Goal: Task Accomplishment & Management: Use online tool/utility

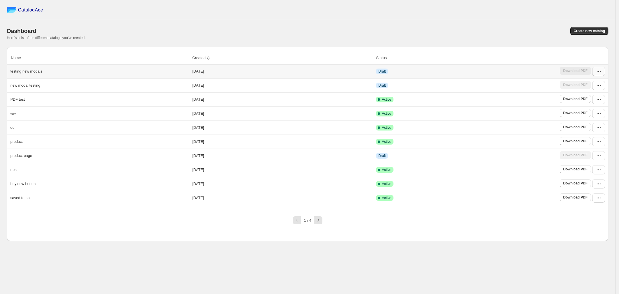
click at [597, 73] on icon "button" at bounding box center [599, 72] width 6 height 6
click at [424, 30] on div "Create new catalog" at bounding box center [457, 31] width 303 height 8
click at [595, 73] on button "button" at bounding box center [599, 71] width 13 height 9
click at [584, 29] on span "Create new catalog" at bounding box center [589, 31] width 31 height 5
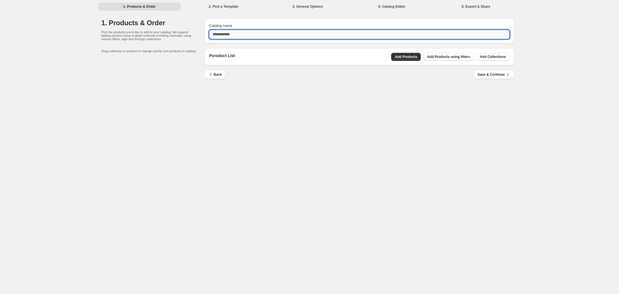
click at [260, 34] on input "Catalog name" at bounding box center [359, 34] width 301 height 9
type input "**********"
click at [399, 56] on button "Add Products" at bounding box center [406, 57] width 30 height 8
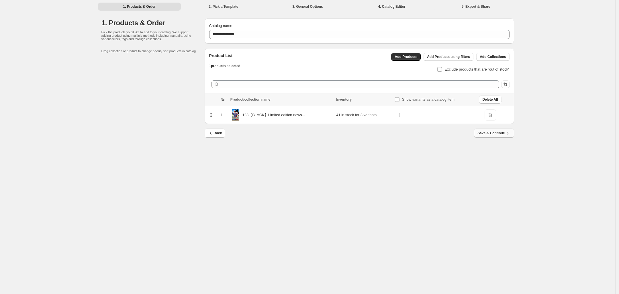
click at [484, 132] on span "Save & Continue" at bounding box center [494, 133] width 33 height 6
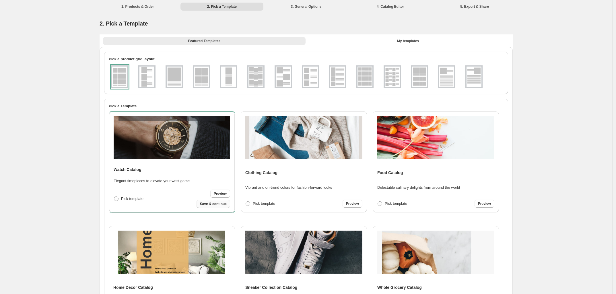
click at [208, 205] on span "Save & continue" at bounding box center [213, 204] width 27 height 5
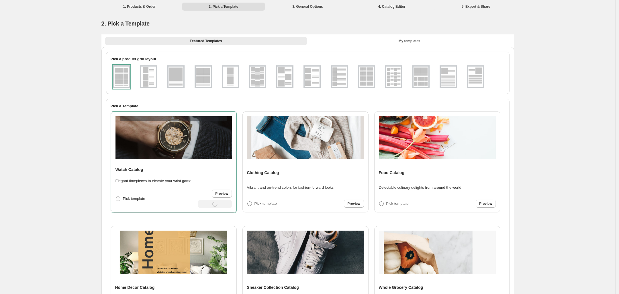
select select "**********"
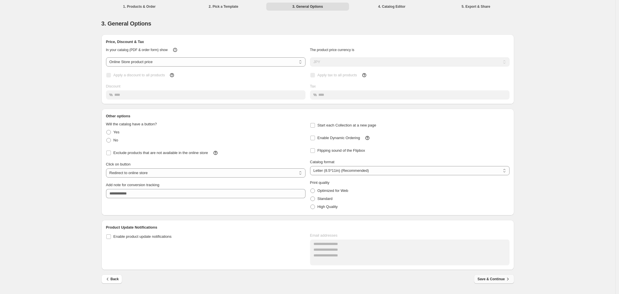
click at [491, 276] on span "Save & Continue" at bounding box center [494, 279] width 33 height 6
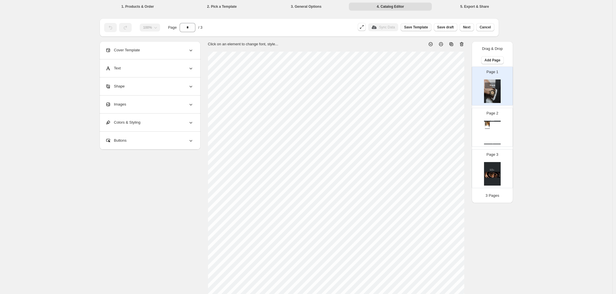
click at [420, 29] on span "Save Template" at bounding box center [416, 27] width 24 height 5
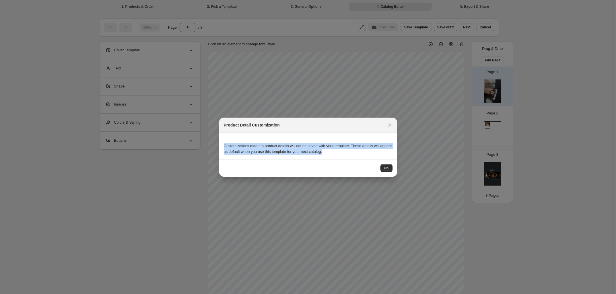
drag, startPoint x: 223, startPoint y: 145, endPoint x: 332, endPoint y: 151, distance: 108.8
click at [332, 151] on p "Customizations made to product details will not be saved with your template. Th…" at bounding box center [308, 148] width 169 height 11
copy p "Customizations made to product details will not be saved with your template. Th…"
